Goal: Transaction & Acquisition: Purchase product/service

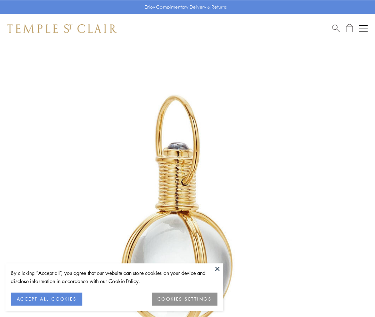
scroll to position [187, 0]
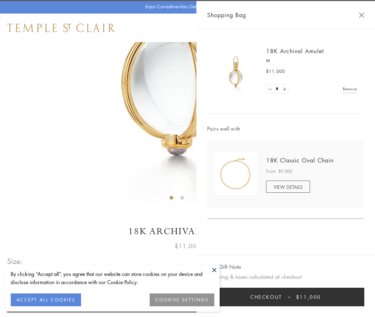
click at [286, 297] on button "Checkout $11,000" at bounding box center [285, 297] width 157 height 19
